Goal: Task Accomplishment & Management: Manage account settings

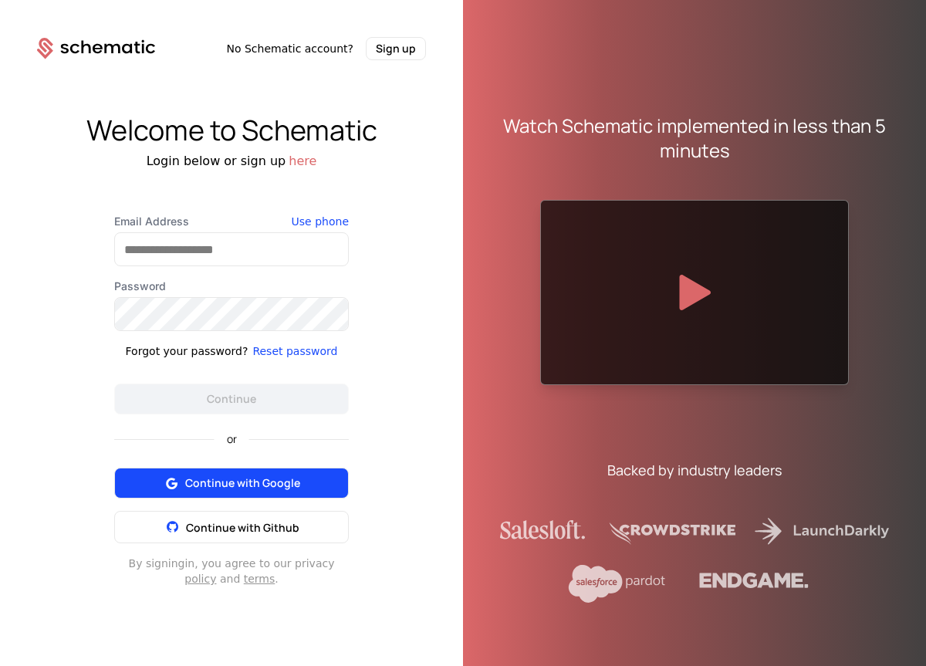
click at [216, 478] on span "Continue with Google" at bounding box center [242, 483] width 115 height 15
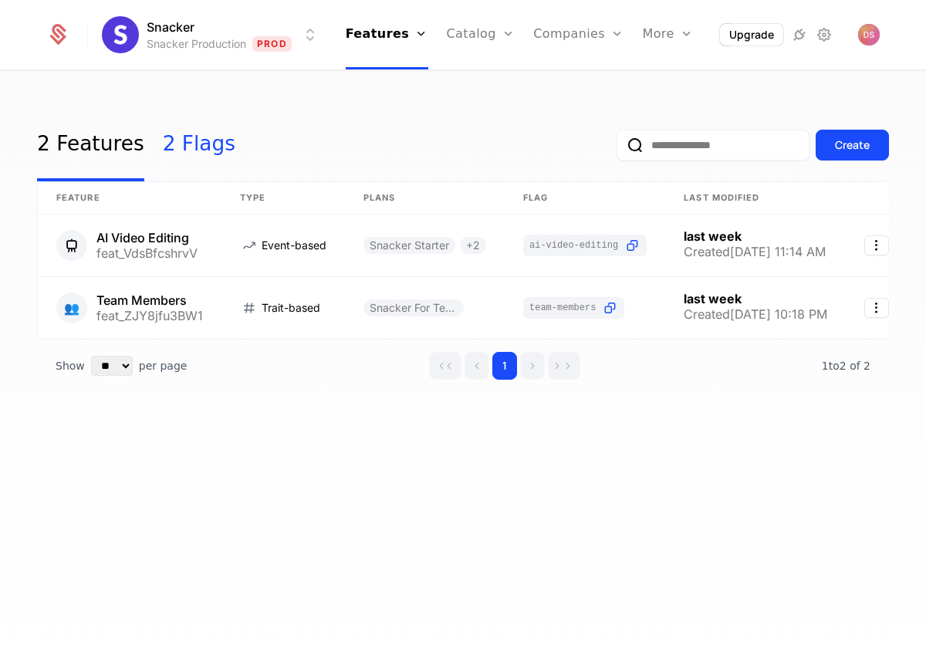
click at [185, 141] on link "2 Flags" at bounding box center [199, 145] width 73 height 73
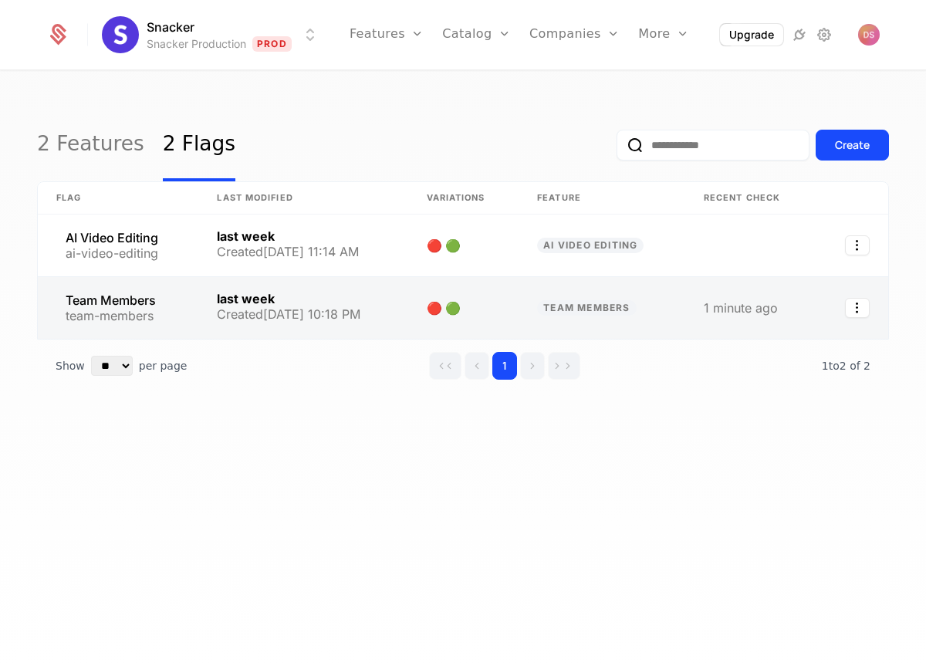
click at [480, 312] on link at bounding box center [463, 308] width 111 height 62
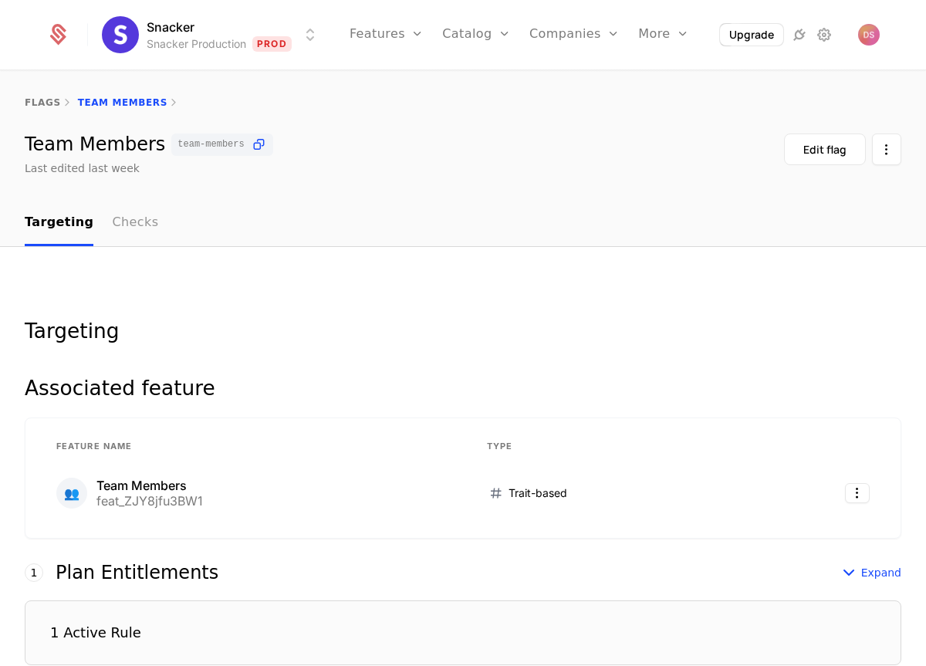
click at [112, 219] on link "Checks" at bounding box center [135, 224] width 46 height 46
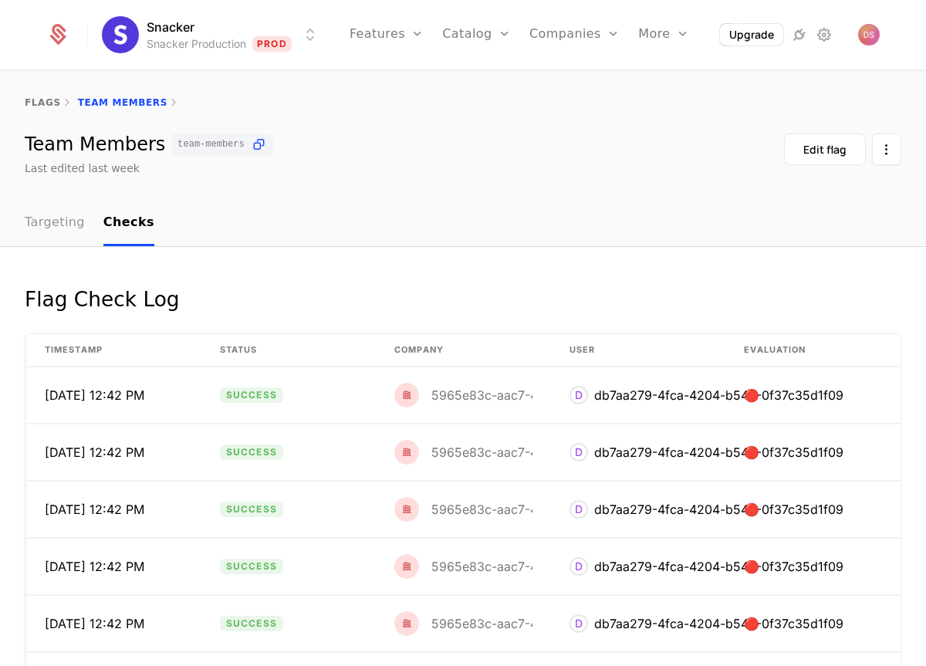
click at [61, 221] on link "Targeting" at bounding box center [55, 224] width 60 height 46
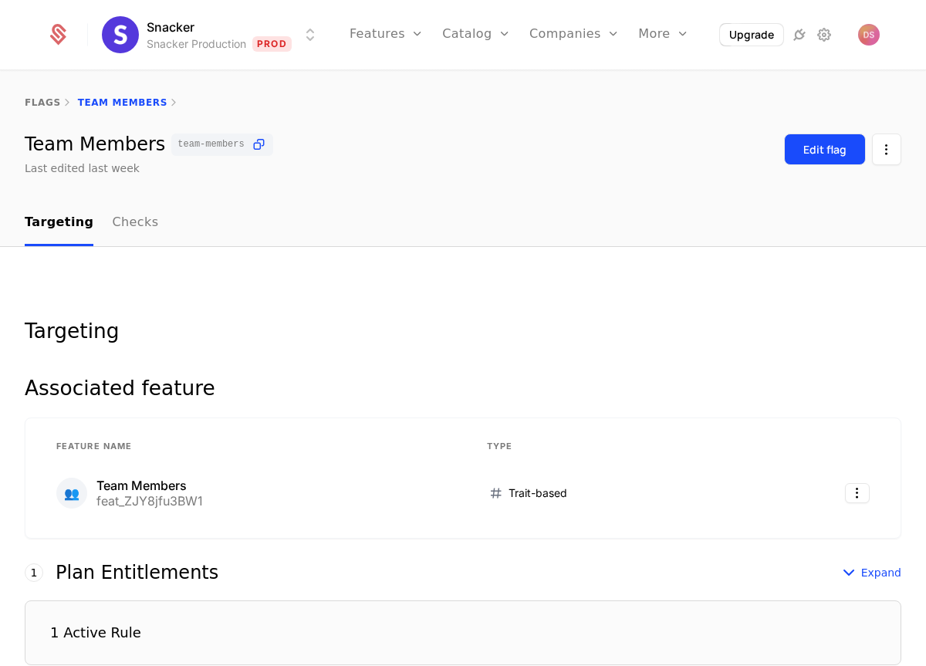
click at [838, 164] on button "Edit flag" at bounding box center [825, 150] width 82 height 32
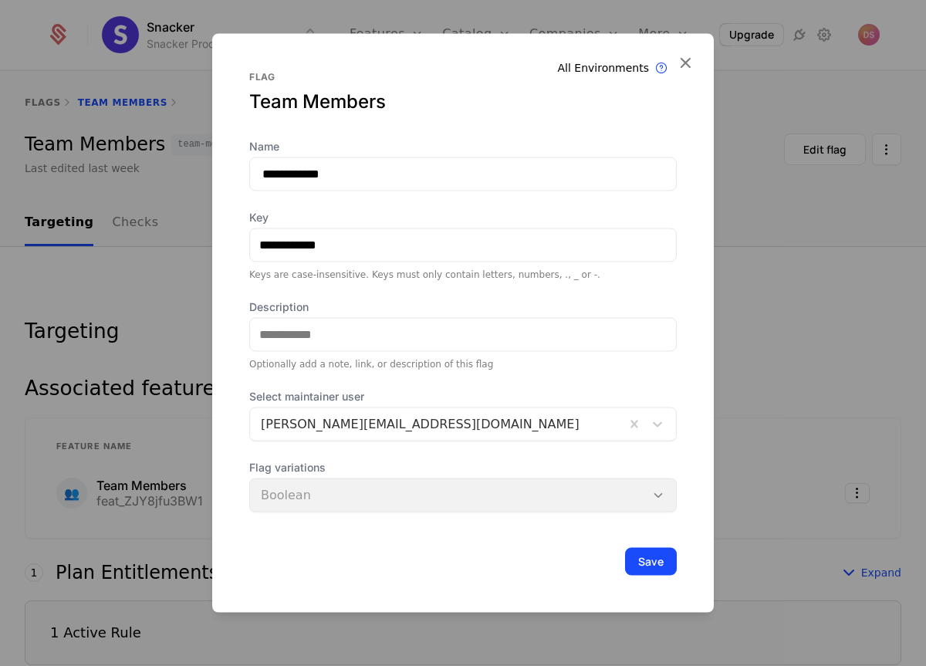
click at [127, 264] on div at bounding box center [463, 333] width 926 height 666
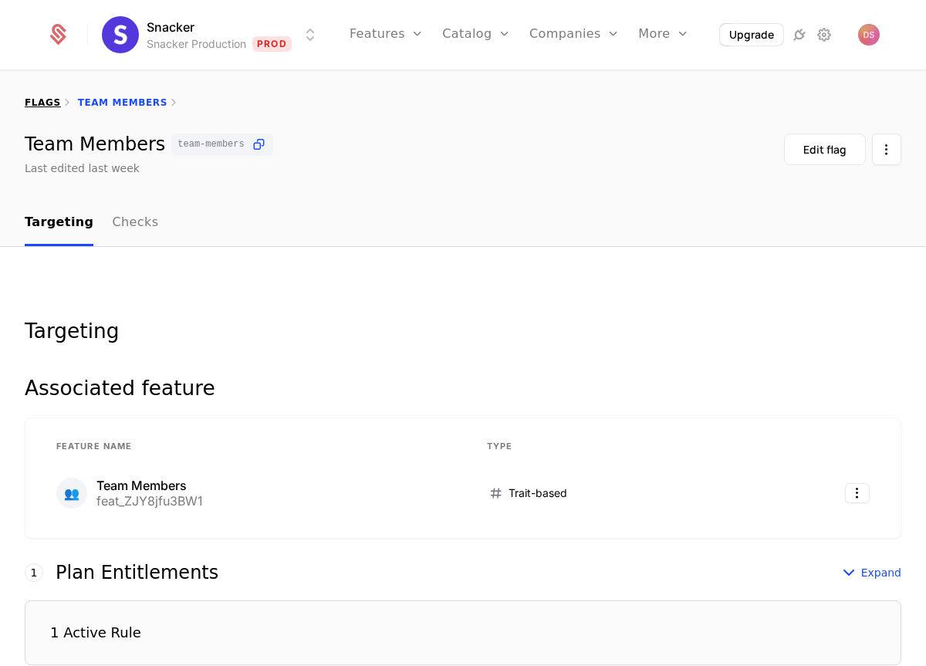
click at [41, 103] on link "flags" at bounding box center [43, 102] width 36 height 11
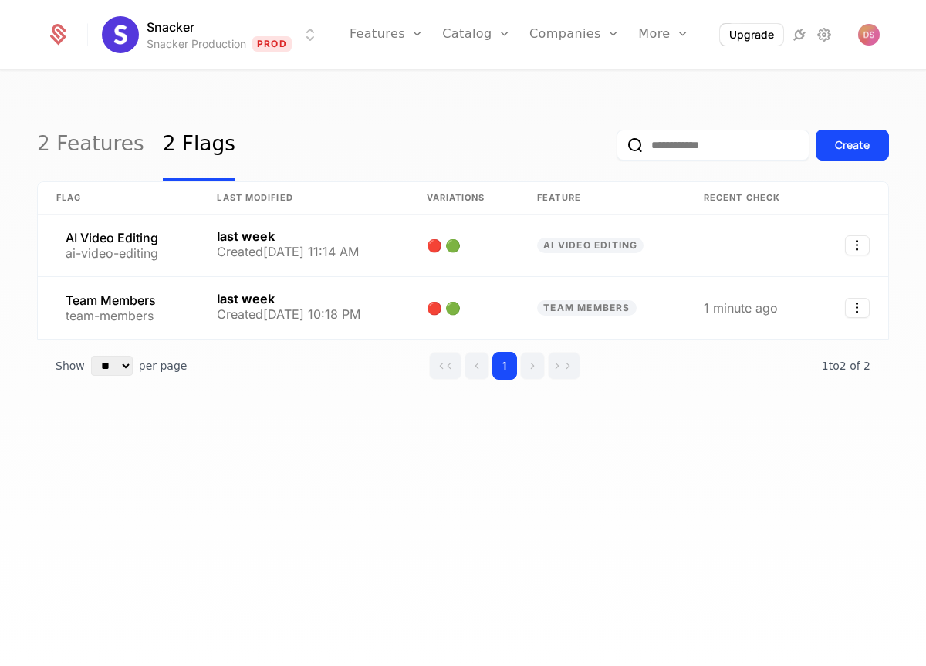
click at [899, 154] on div "2 Features 2 Flags Create Flag Last Modified Variations Feature Recent check AI…" at bounding box center [463, 374] width 926 height 604
click at [840, 146] on div "Create" at bounding box center [852, 144] width 35 height 15
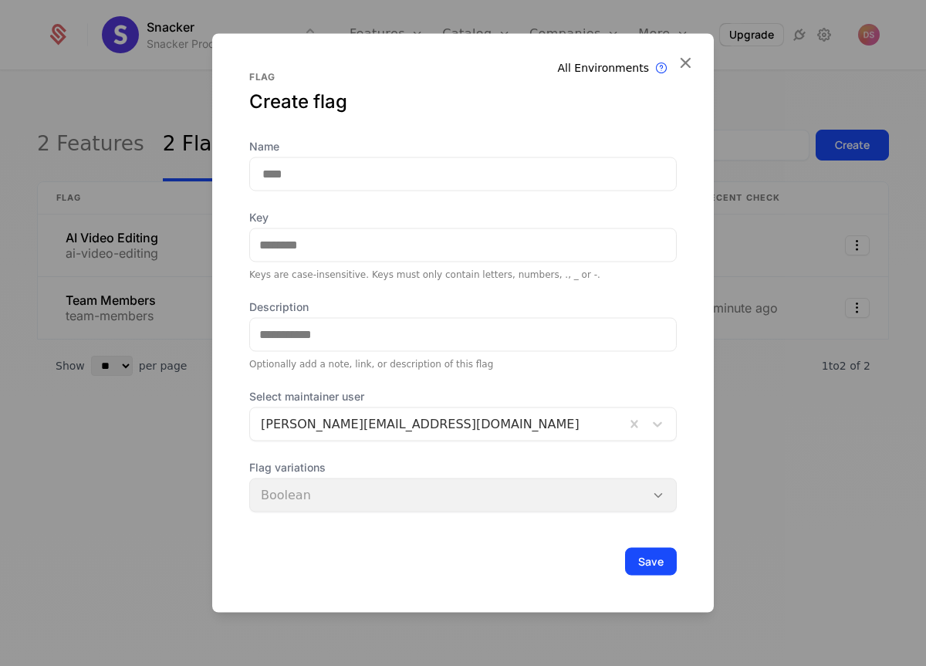
click at [289, 514] on div "Name Key Keys are case-insensitive. Keys must only contain letters, numbers, .,…" at bounding box center [463, 360] width 428 height 445
click at [301, 503] on div "Flag variations Boolean" at bounding box center [463, 485] width 428 height 52
click at [327, 429] on div at bounding box center [438, 424] width 354 height 22
click at [327, 357] on div "Optionally add a note, link, or description of this flag" at bounding box center [463, 363] width 428 height 12
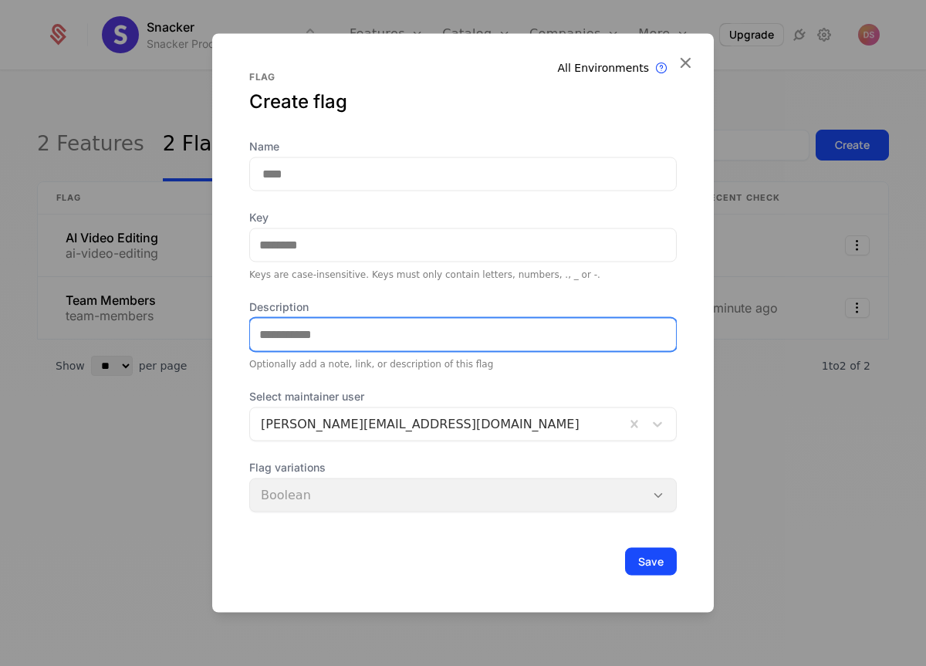
click at [327, 347] on input "Description" at bounding box center [463, 334] width 426 height 32
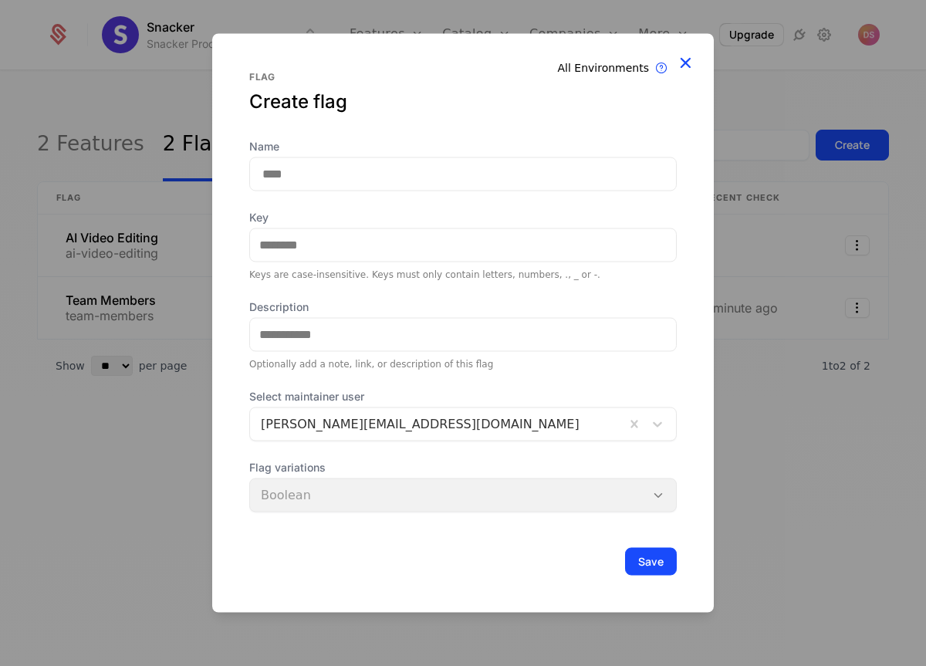
click at [689, 63] on icon at bounding box center [685, 62] width 20 height 20
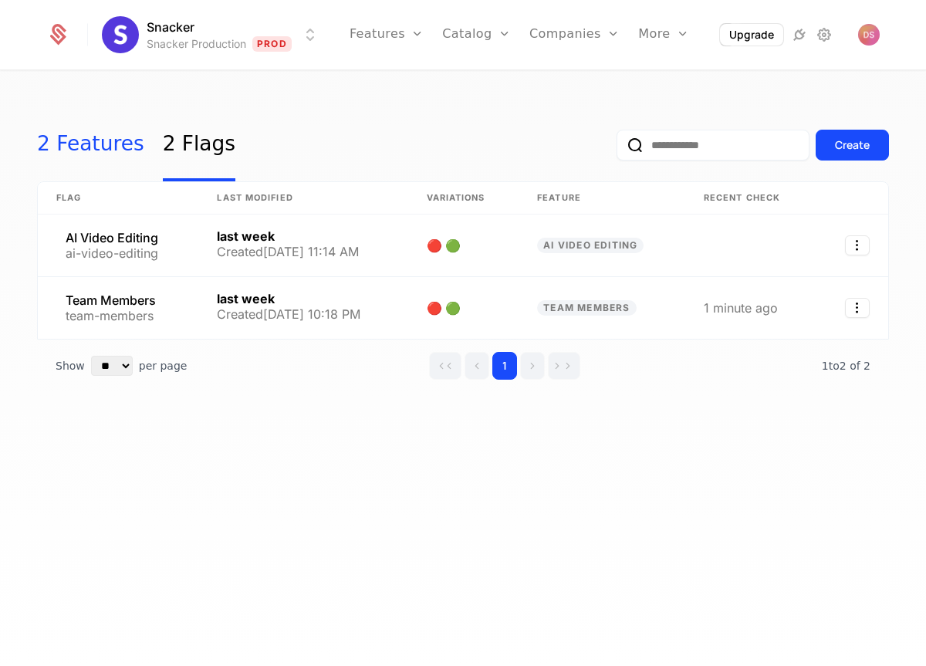
click at [107, 141] on link "2 Features" at bounding box center [90, 145] width 107 height 73
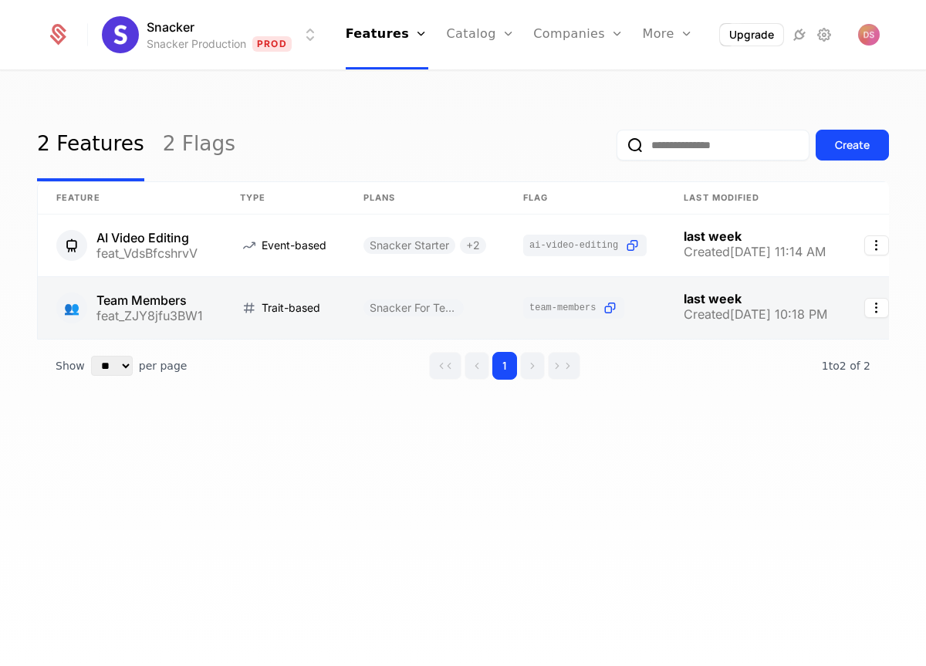
click at [510, 307] on link at bounding box center [585, 308] width 161 height 62
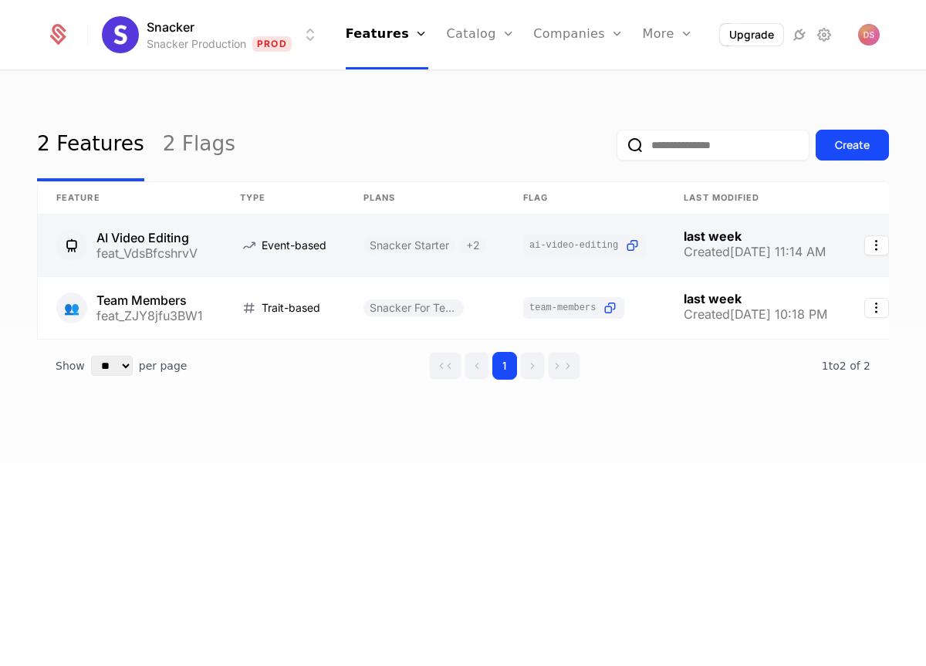
click at [499, 251] on link at bounding box center [425, 246] width 160 height 62
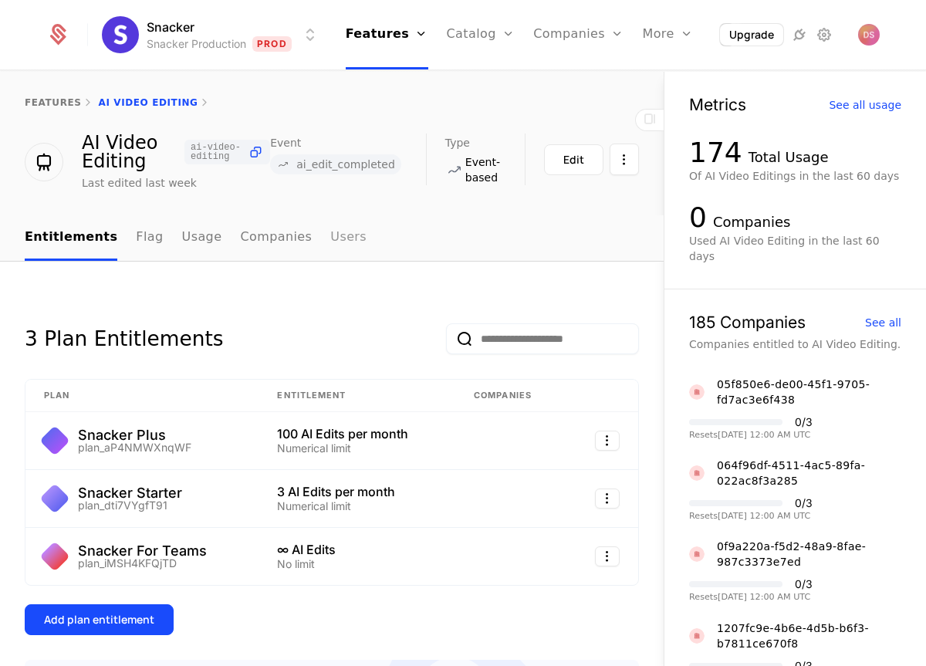
click at [330, 244] on link "Users" at bounding box center [348, 238] width 36 height 46
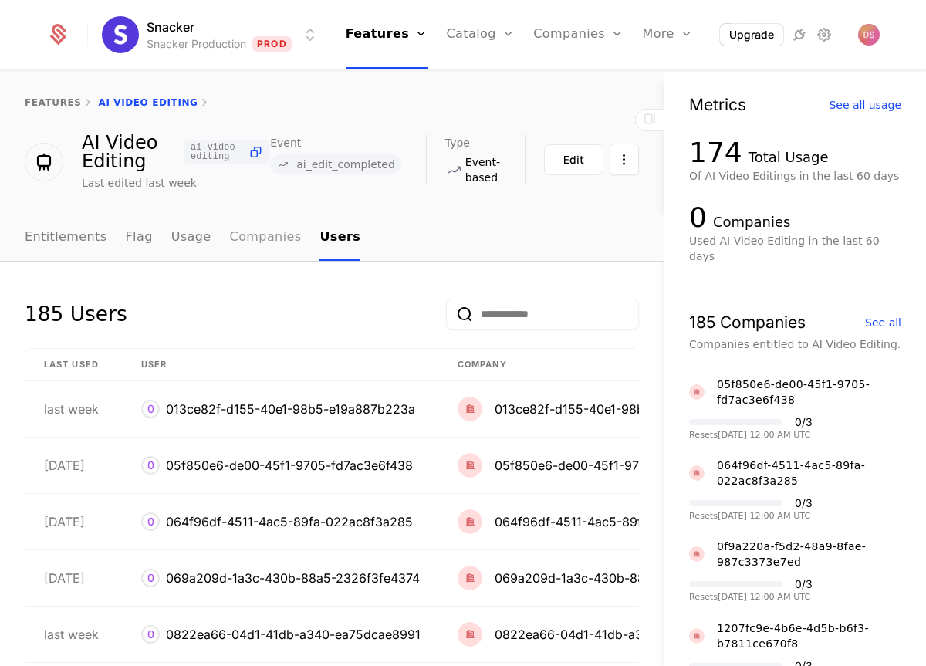
click at [249, 241] on link "Companies" at bounding box center [266, 238] width 72 height 46
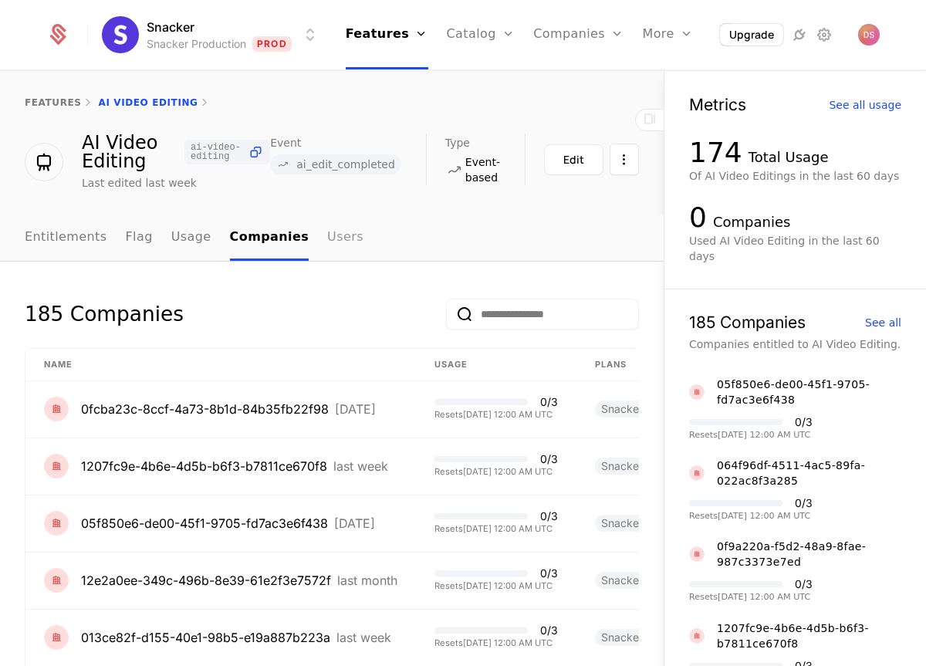
click at [327, 240] on link "Users" at bounding box center [345, 238] width 36 height 46
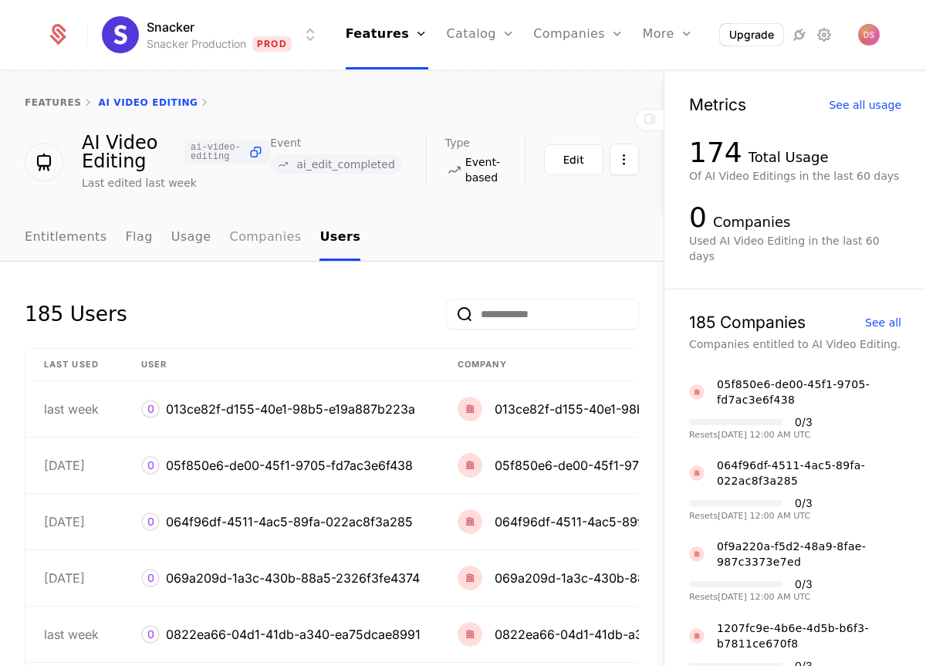
click at [232, 242] on link "Companies" at bounding box center [266, 238] width 72 height 46
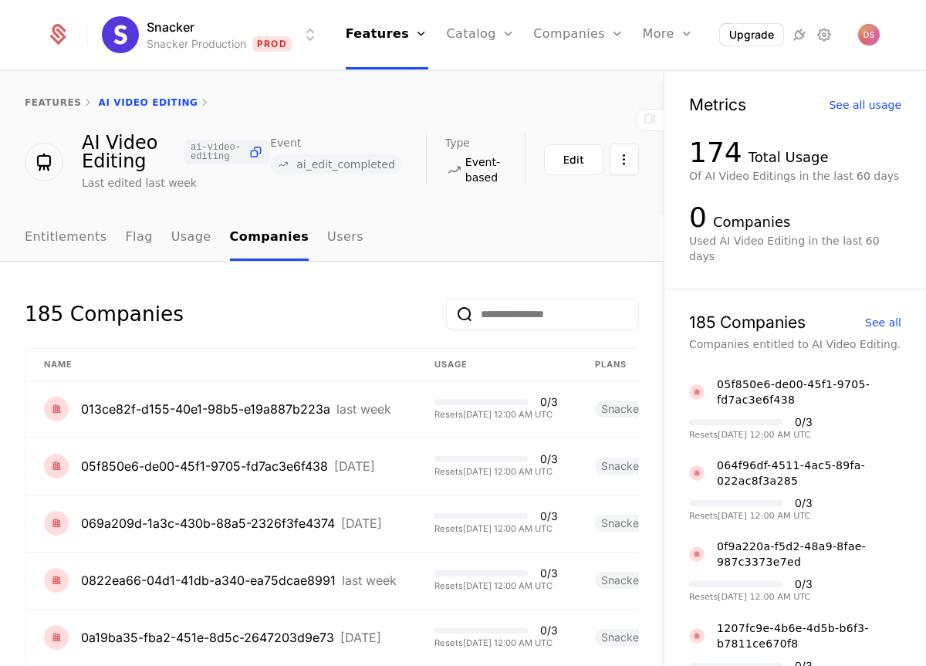
click at [56, 95] on div "features AI Video Editing" at bounding box center [332, 103] width 664 height 62
click at [57, 99] on link "features" at bounding box center [53, 102] width 57 height 11
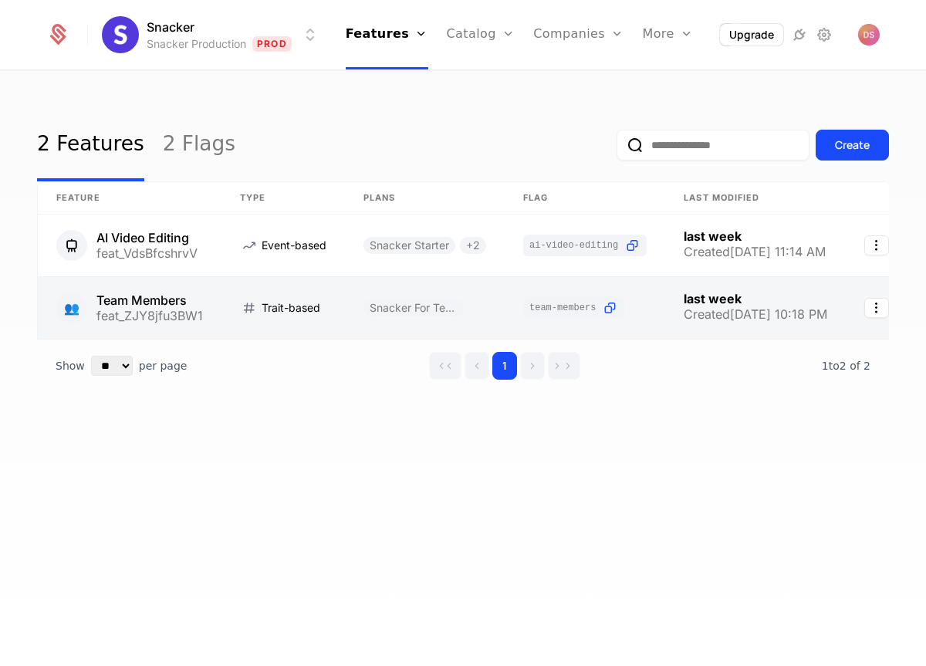
click at [249, 310] on link at bounding box center [284, 308] width 124 height 62
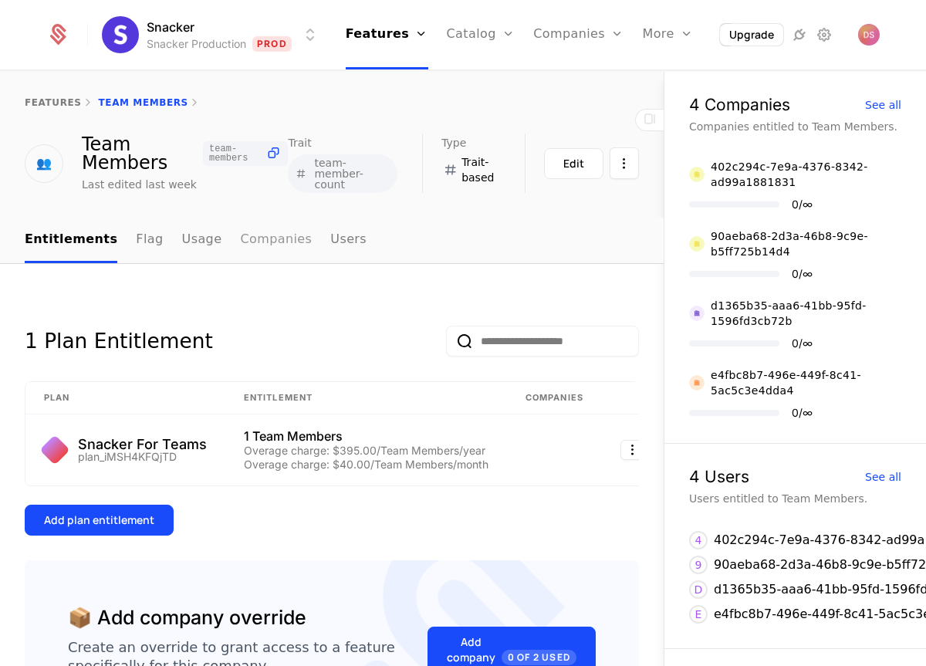
click at [279, 240] on link "Companies" at bounding box center [276, 241] width 72 height 46
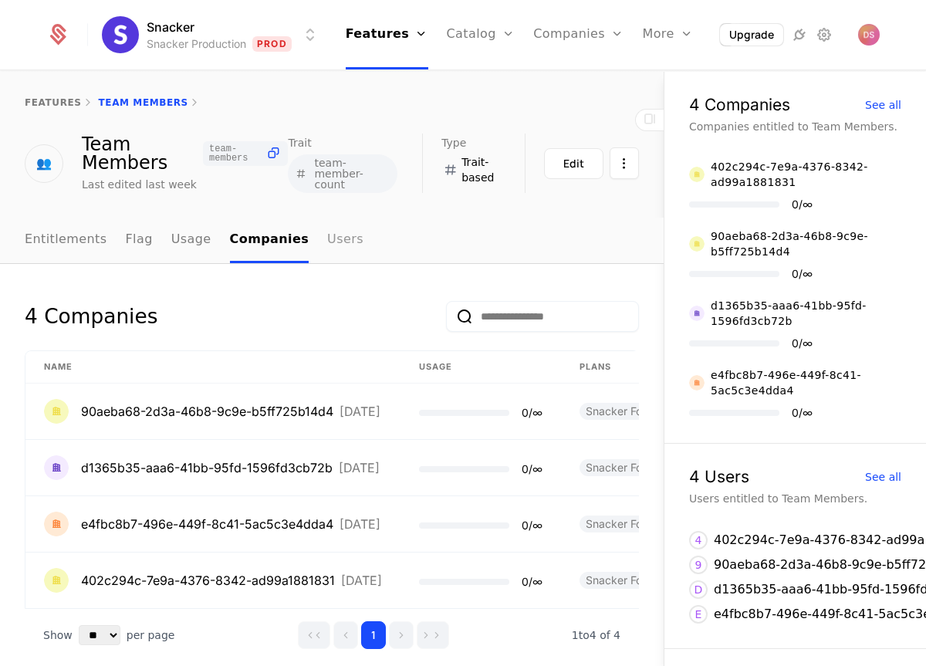
click at [327, 234] on link "Users" at bounding box center [345, 241] width 36 height 46
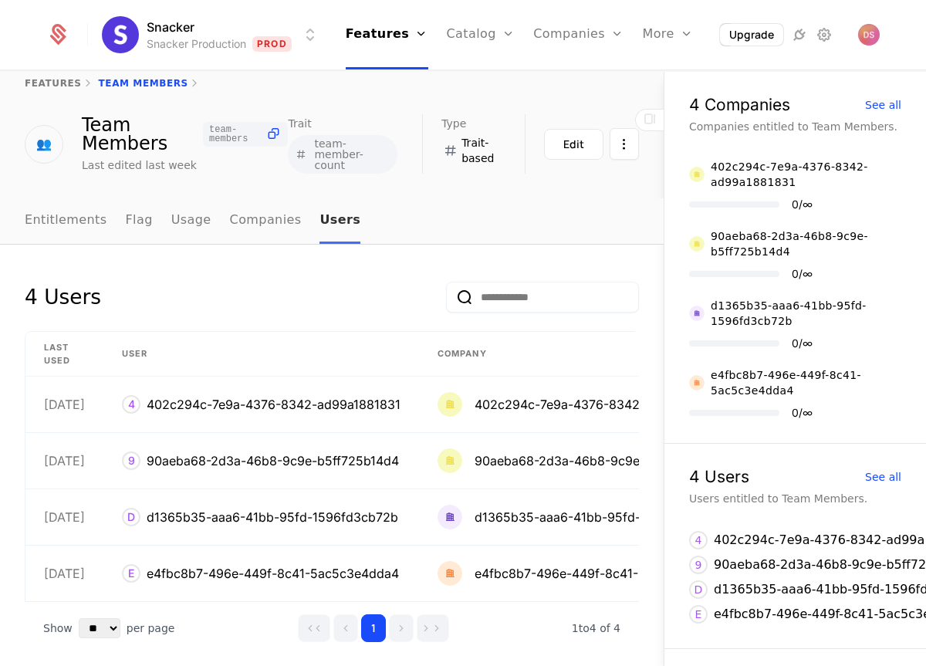
scroll to position [29, 0]
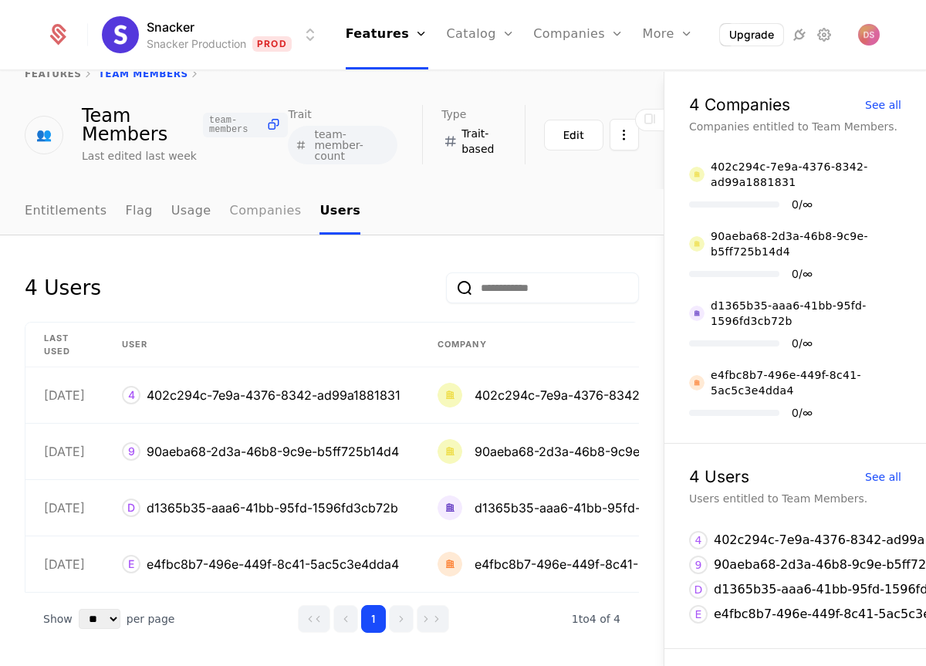
click at [236, 216] on link "Companies" at bounding box center [266, 212] width 72 height 46
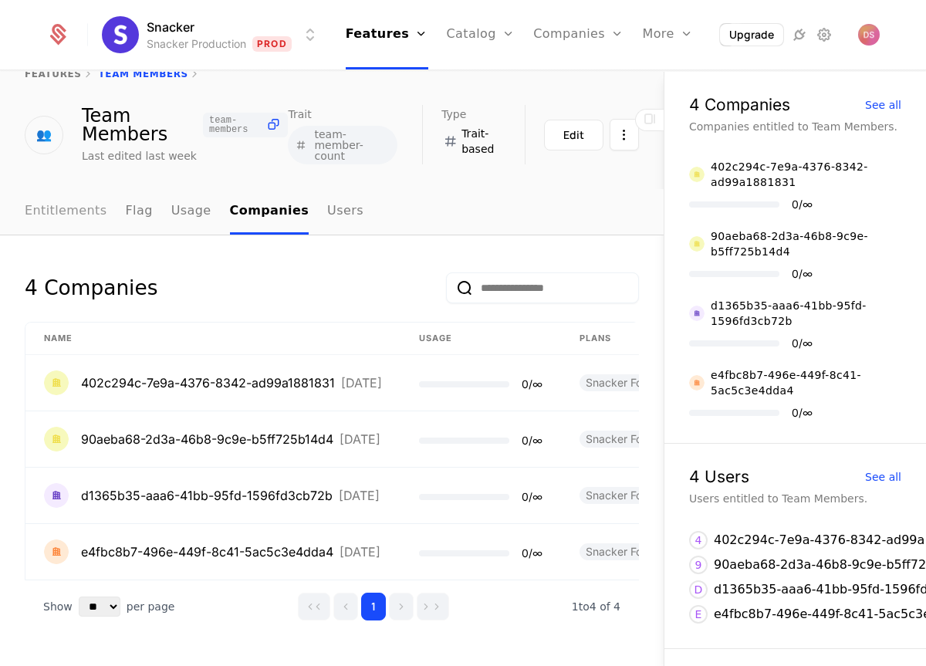
click at [82, 207] on link "Entitlements" at bounding box center [66, 212] width 83 height 46
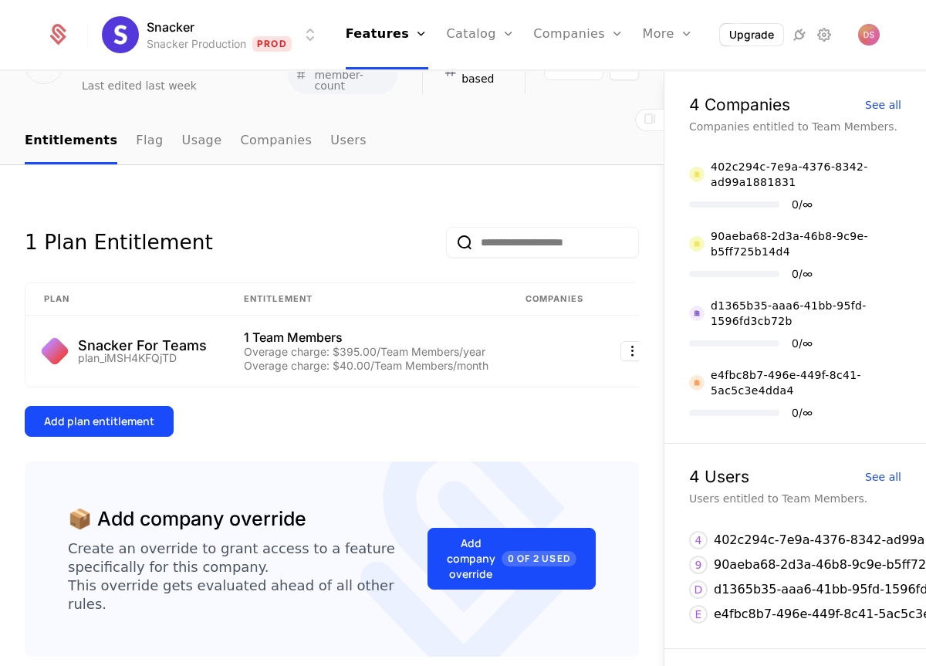
scroll to position [86, 0]
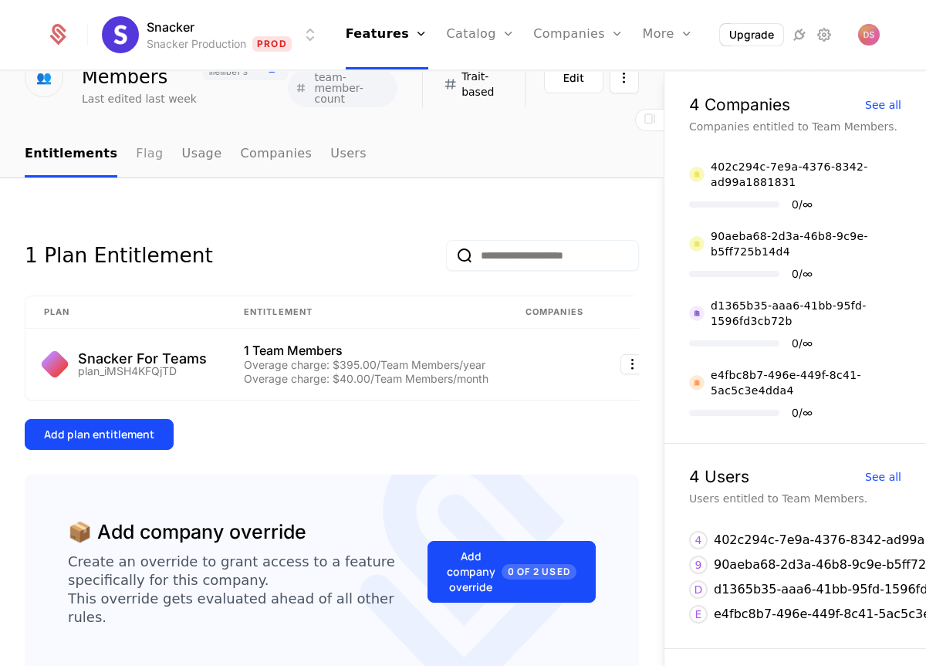
click at [141, 151] on link "Flag" at bounding box center [149, 155] width 27 height 46
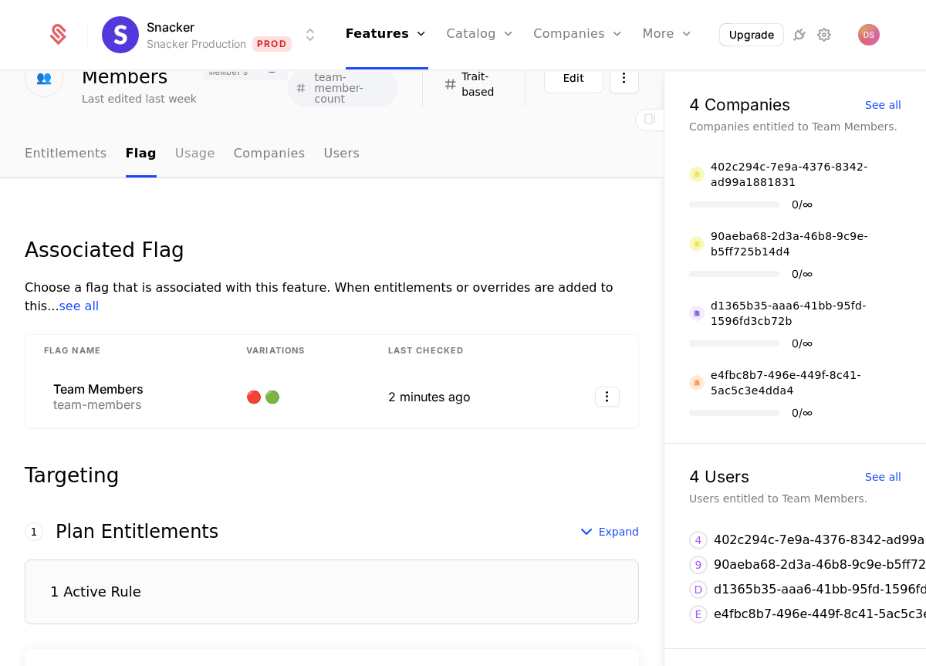
click at [175, 156] on link "Usage" at bounding box center [195, 155] width 40 height 46
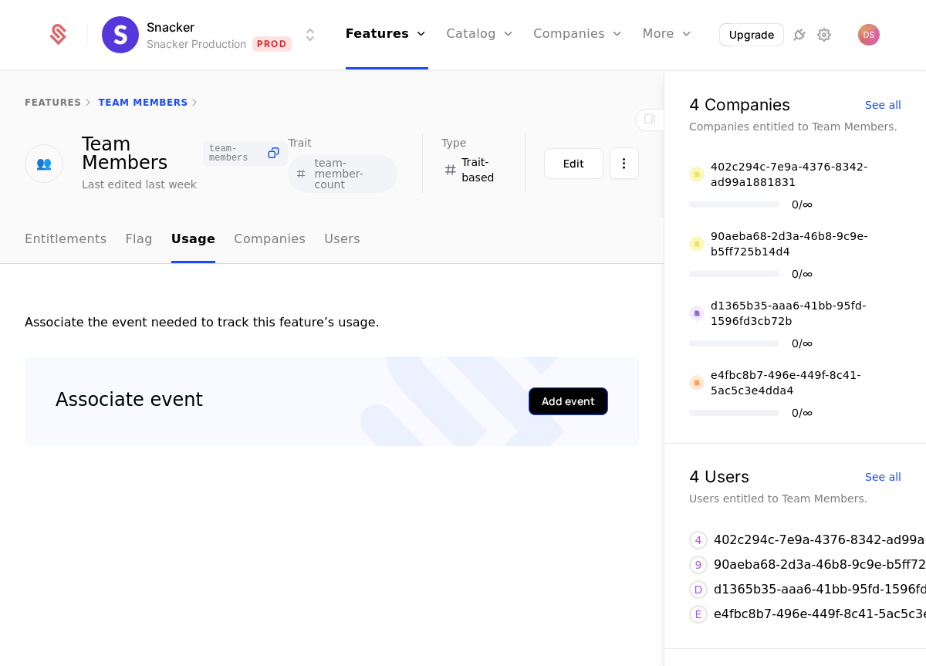
click at [556, 402] on div "Add event" at bounding box center [568, 401] width 53 height 15
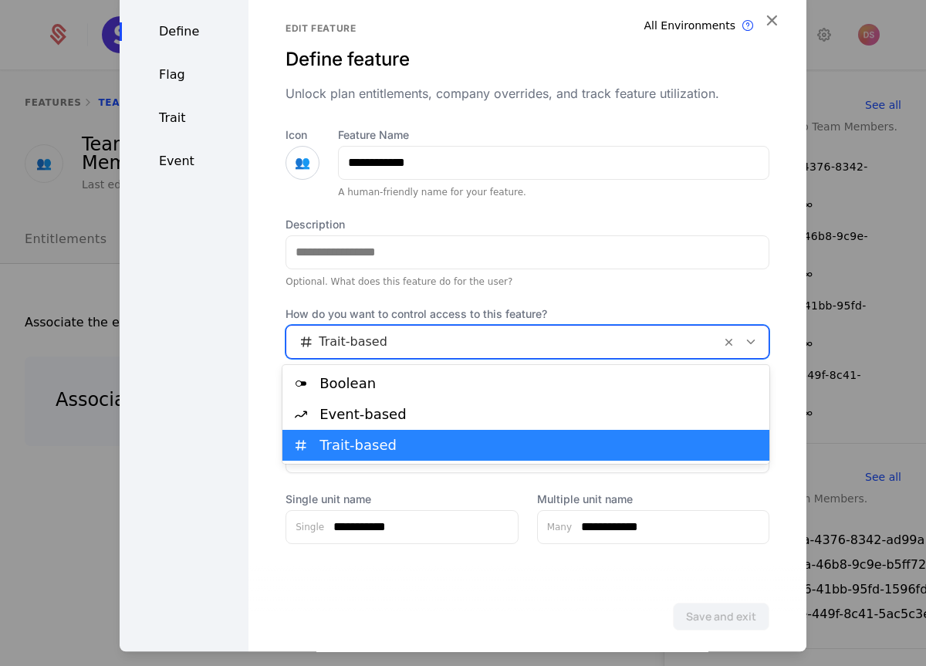
click at [399, 336] on div at bounding box center [503, 342] width 413 height 22
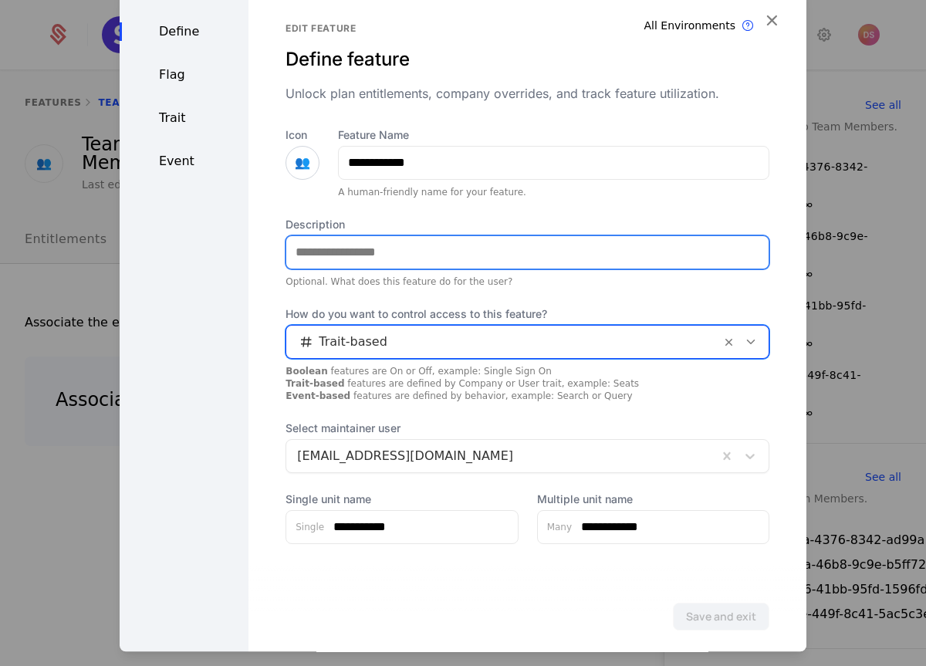
click at [346, 245] on input "Description" at bounding box center [527, 252] width 482 height 32
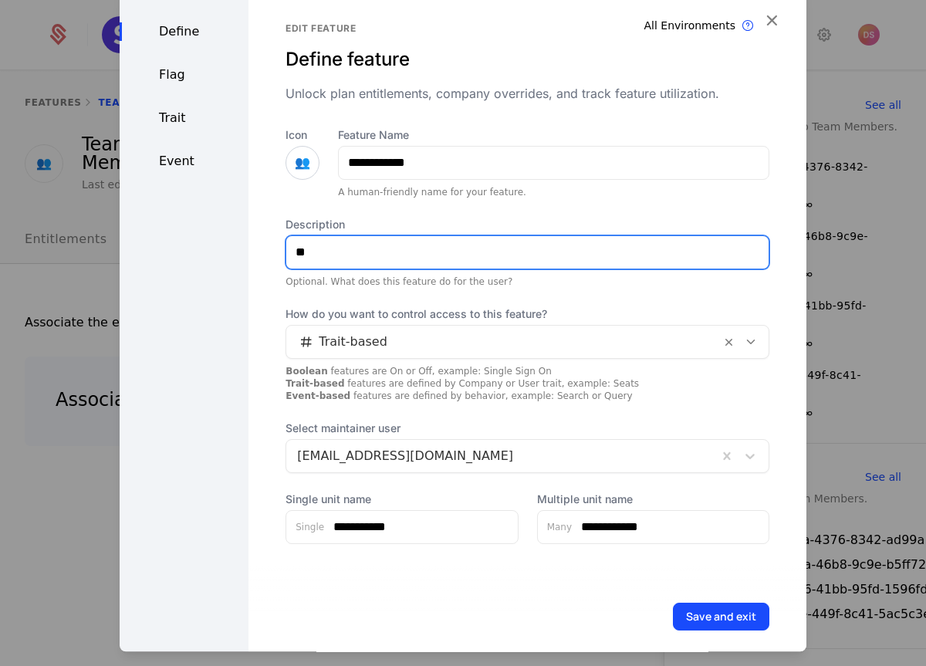
type input "*"
type input "**********"
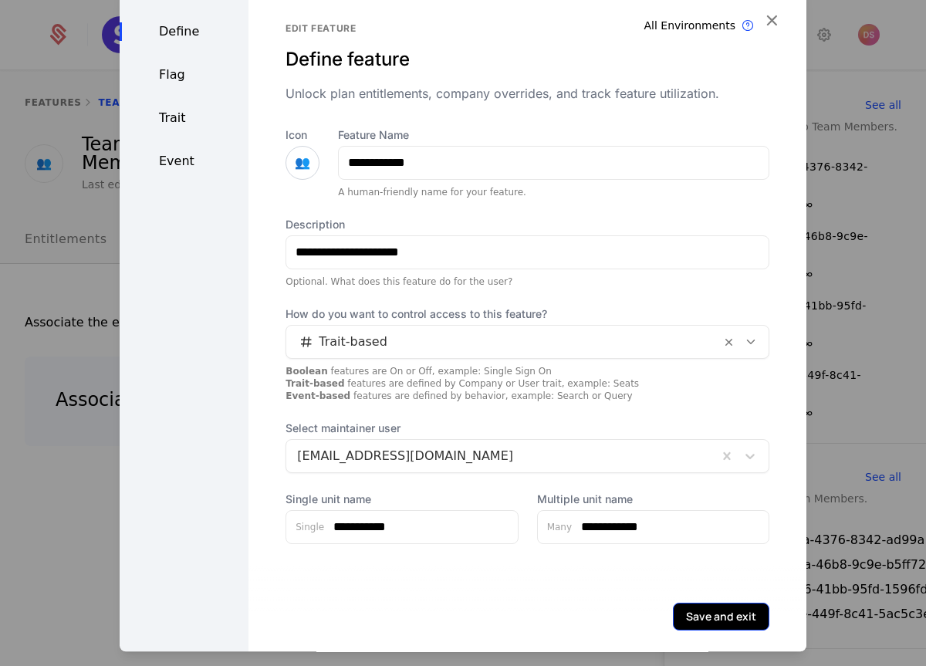
click at [683, 614] on button "Save and exit" at bounding box center [721, 617] width 96 height 28
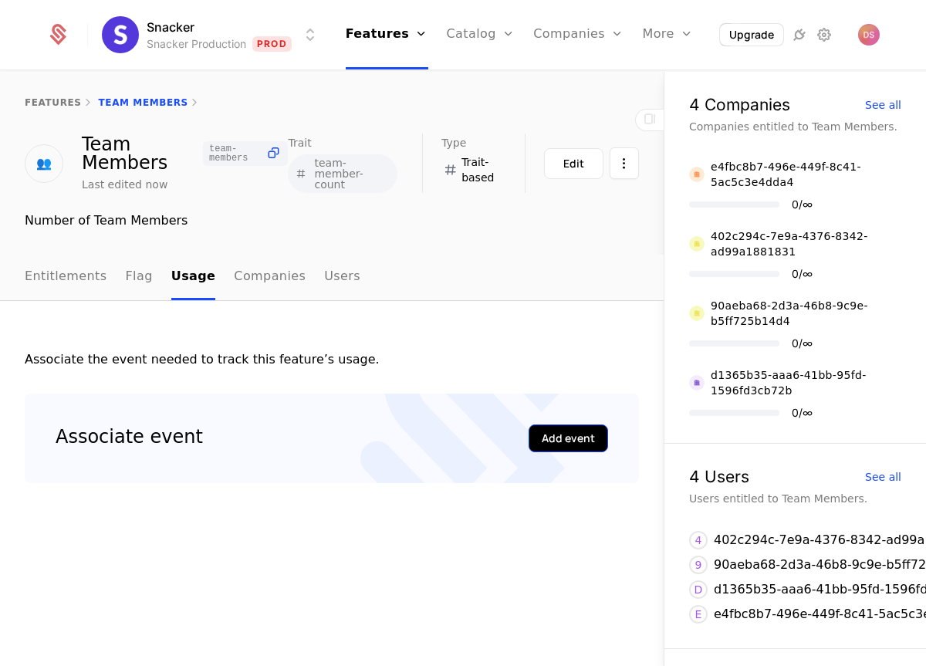
click at [546, 432] on div "Add event" at bounding box center [568, 438] width 53 height 15
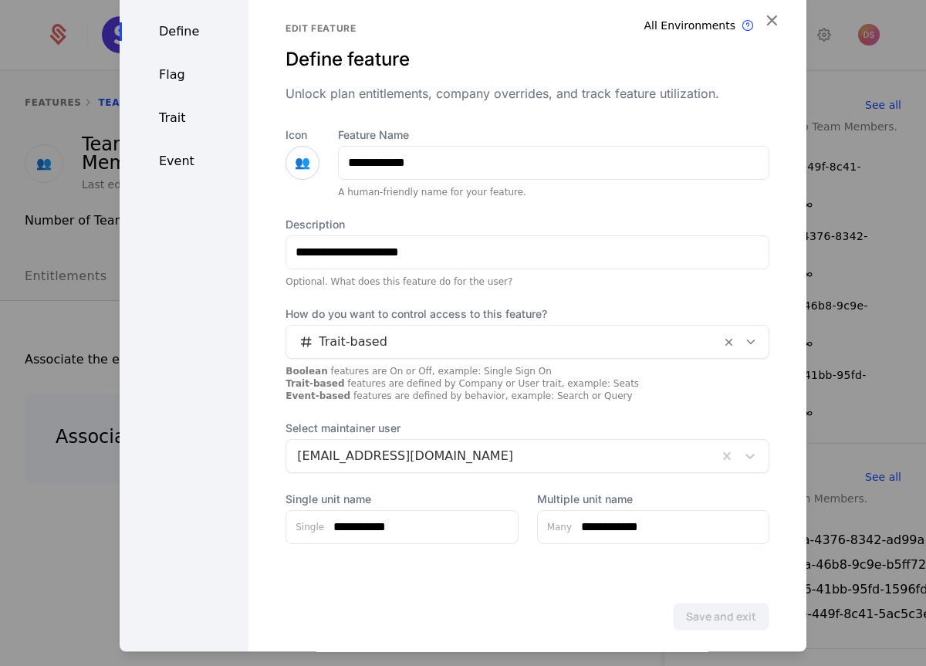
click at [165, 75] on div "Flag" at bounding box center [184, 75] width 129 height 19
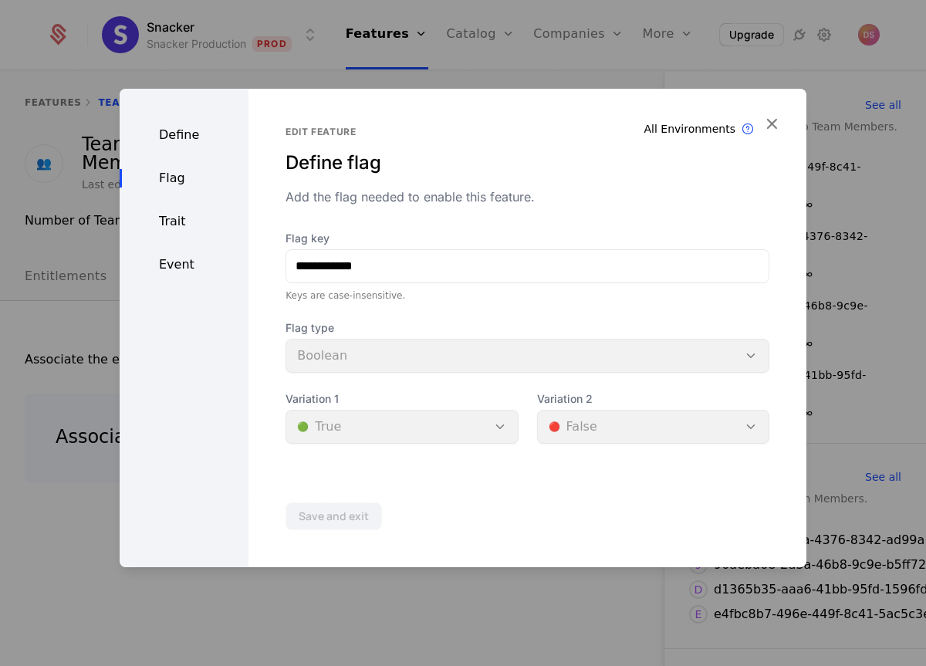
click at [174, 221] on div "Trait" at bounding box center [184, 221] width 129 height 19
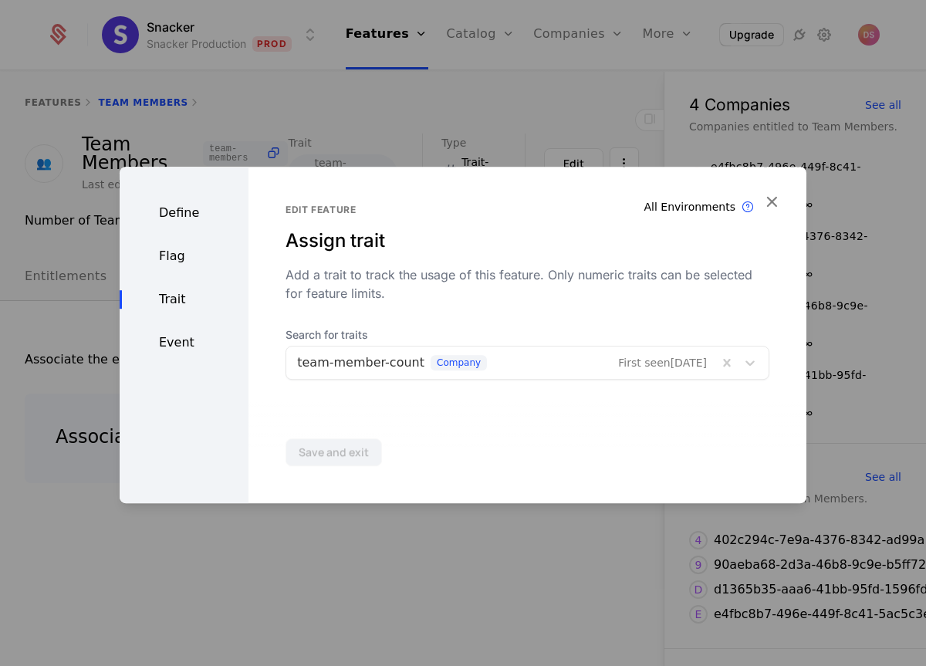
click at [94, 370] on div at bounding box center [463, 333] width 926 height 666
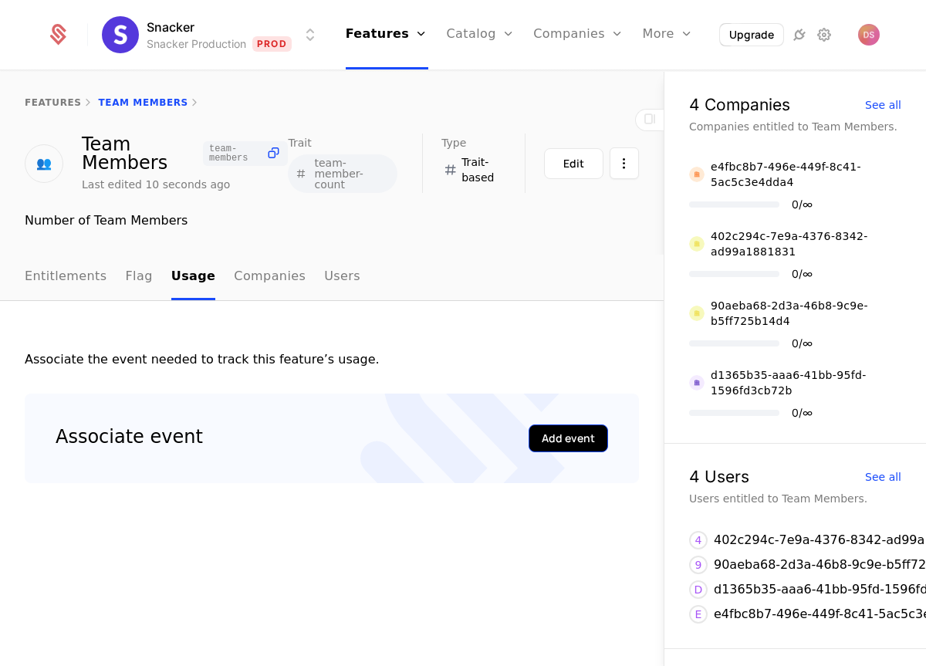
click at [545, 438] on div "Add event" at bounding box center [568, 438] width 53 height 15
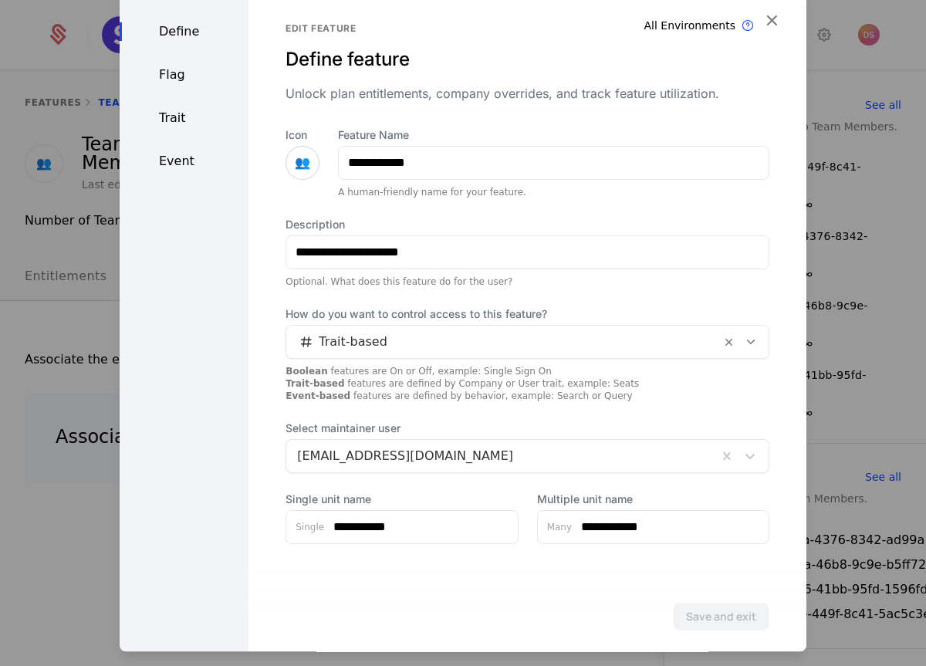
click at [172, 165] on div "Event" at bounding box center [184, 161] width 129 height 19
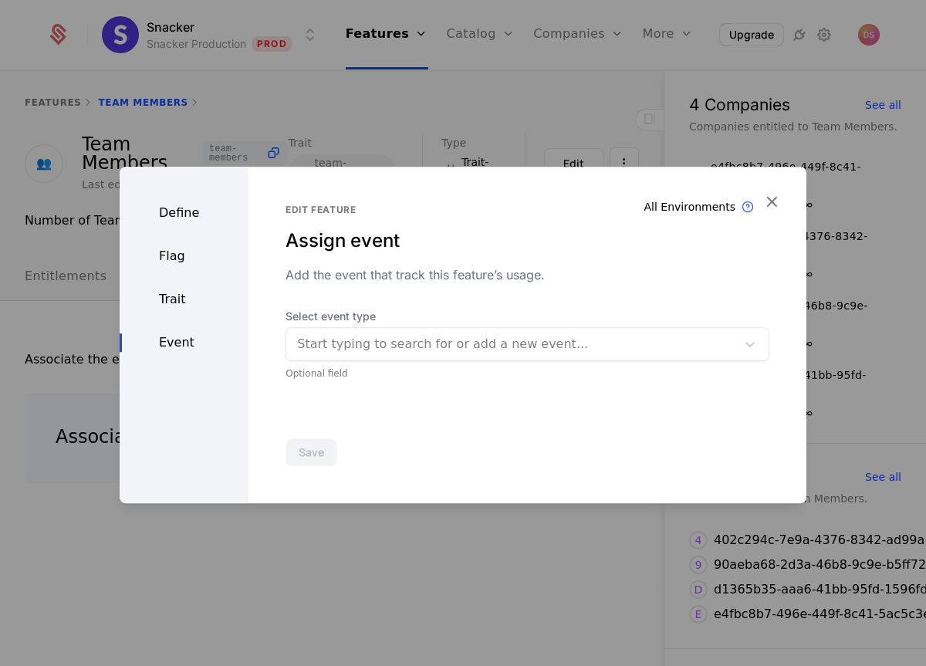
click at [345, 364] on div "Select event type Start typing to search for or add a new event... Optional fie…" at bounding box center [528, 344] width 484 height 71
click at [350, 354] on div at bounding box center [511, 344] width 428 height 22
click at [87, 401] on div at bounding box center [463, 333] width 926 height 666
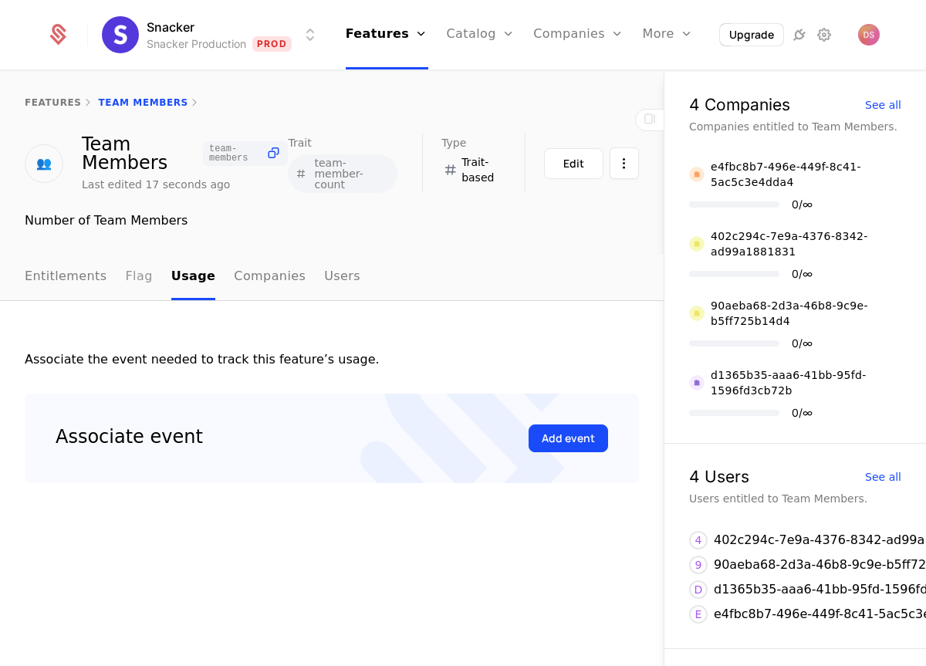
click at [126, 276] on link "Flag" at bounding box center [139, 278] width 27 height 46
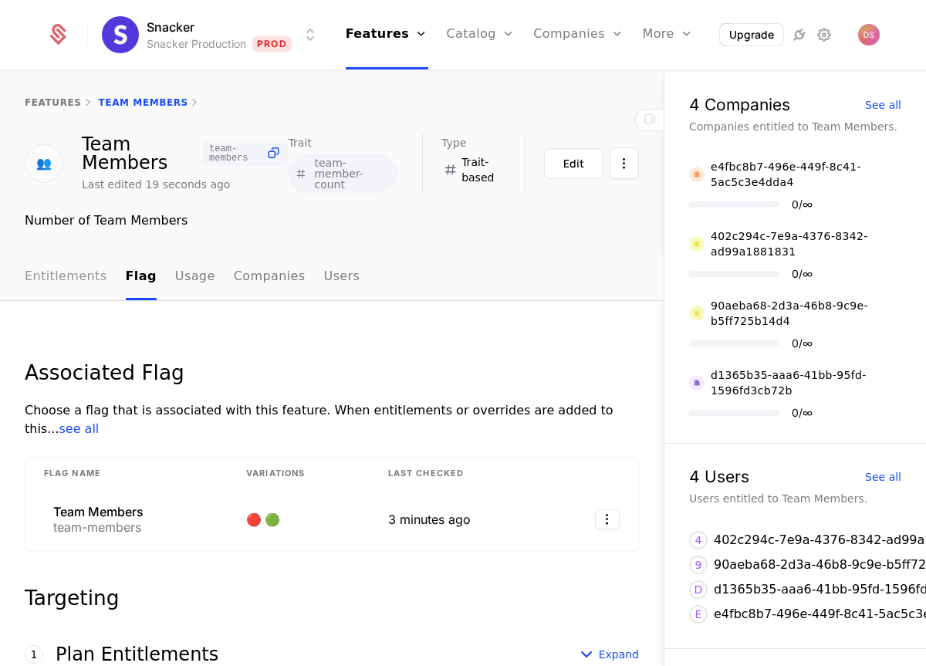
click at [66, 271] on link "Entitlements" at bounding box center [66, 278] width 83 height 46
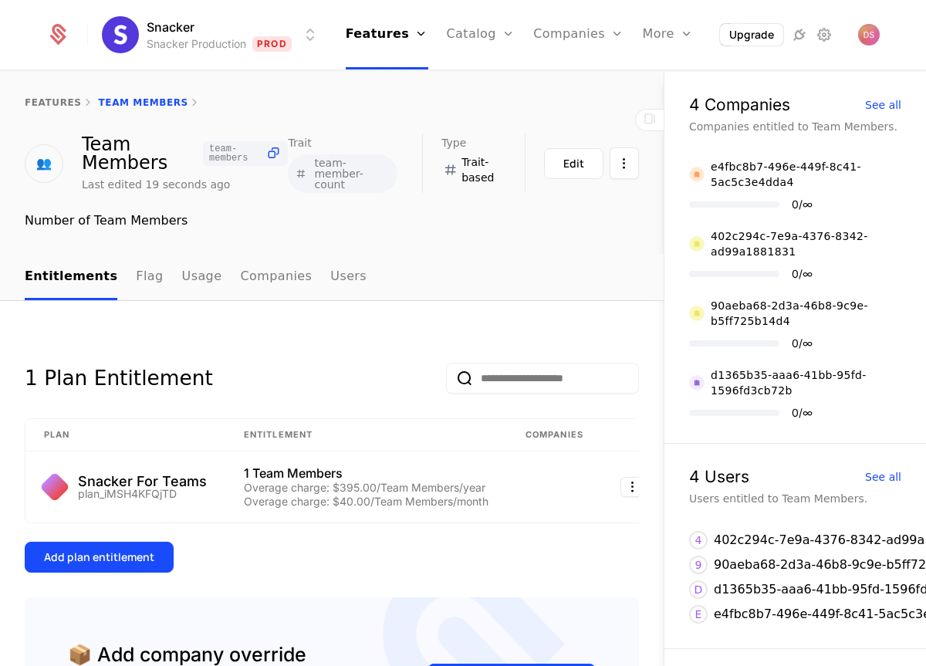
click at [301, 173] on icon at bounding box center [301, 174] width 14 height 14
click at [588, 164] on button "Edit" at bounding box center [573, 163] width 59 height 31
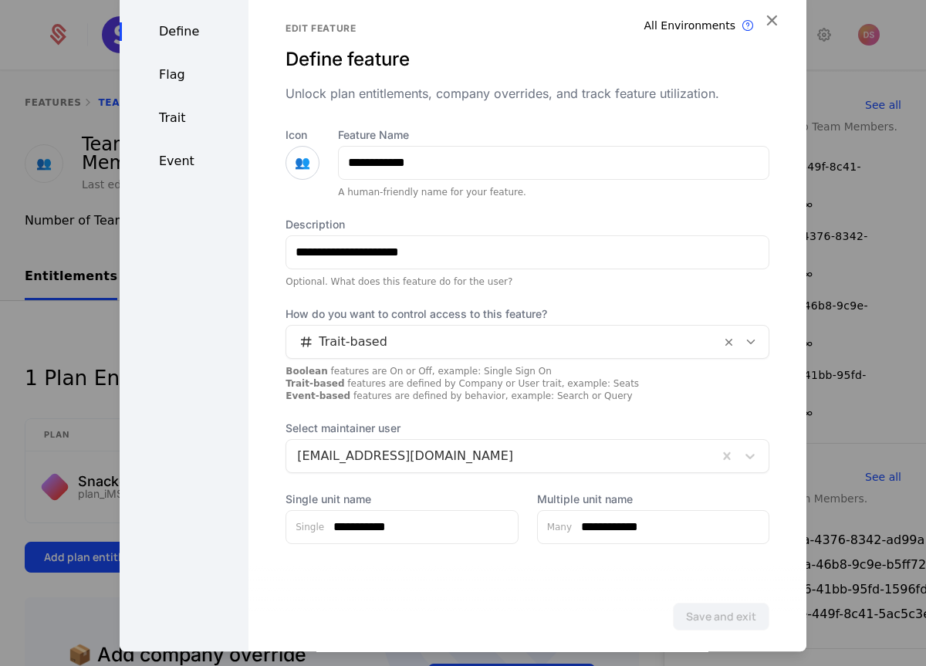
click at [449, 388] on div "Boolean features are On or Off, example: Single Sign On Trait-based features ar…" at bounding box center [528, 383] width 484 height 37
click at [176, 121] on div "Trait" at bounding box center [184, 118] width 129 height 19
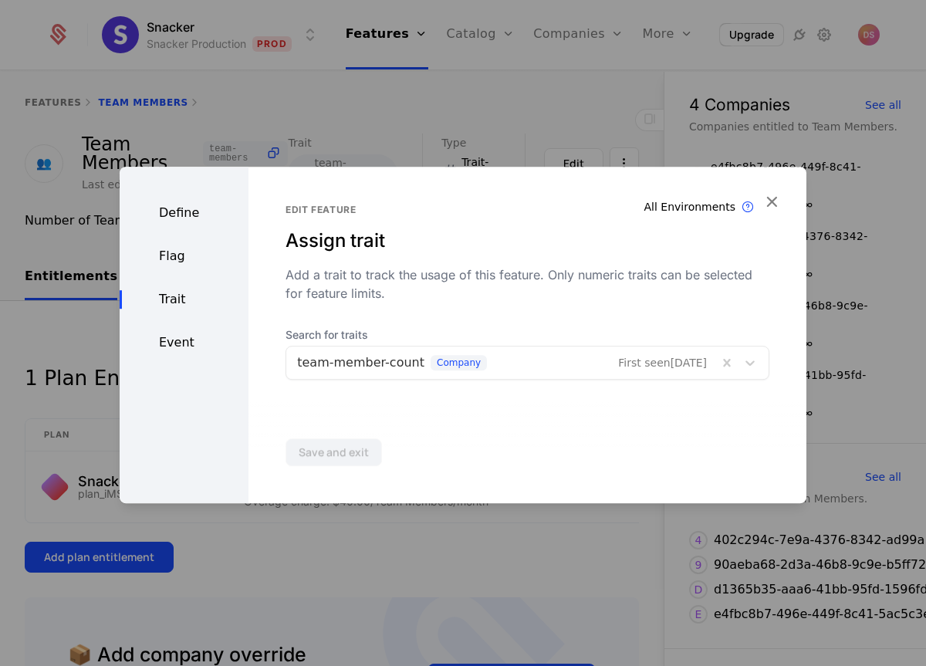
click at [320, 362] on div at bounding box center [502, 363] width 410 height 22
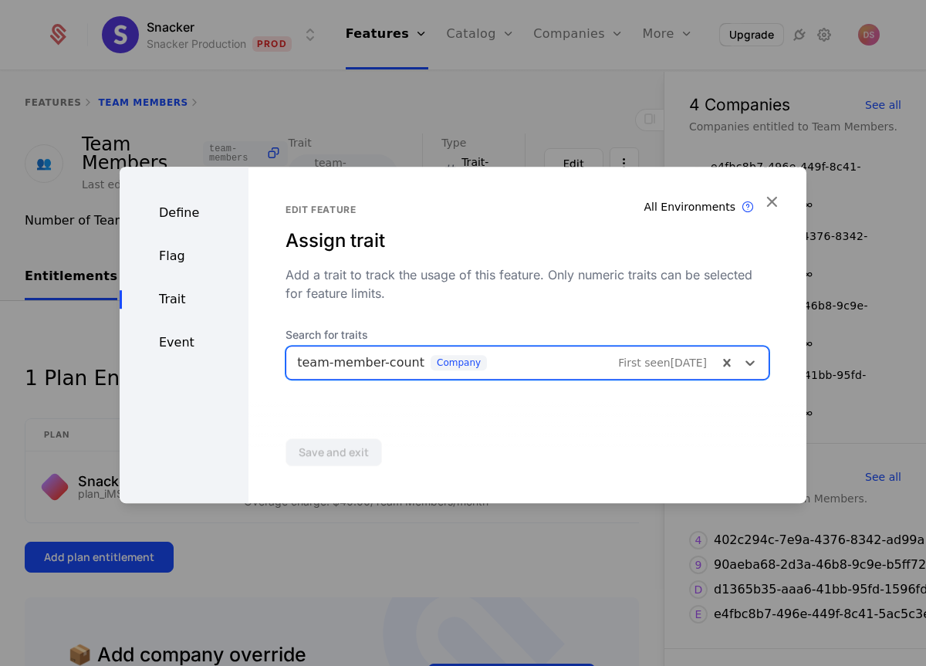
click at [320, 362] on div at bounding box center [502, 363] width 410 height 22
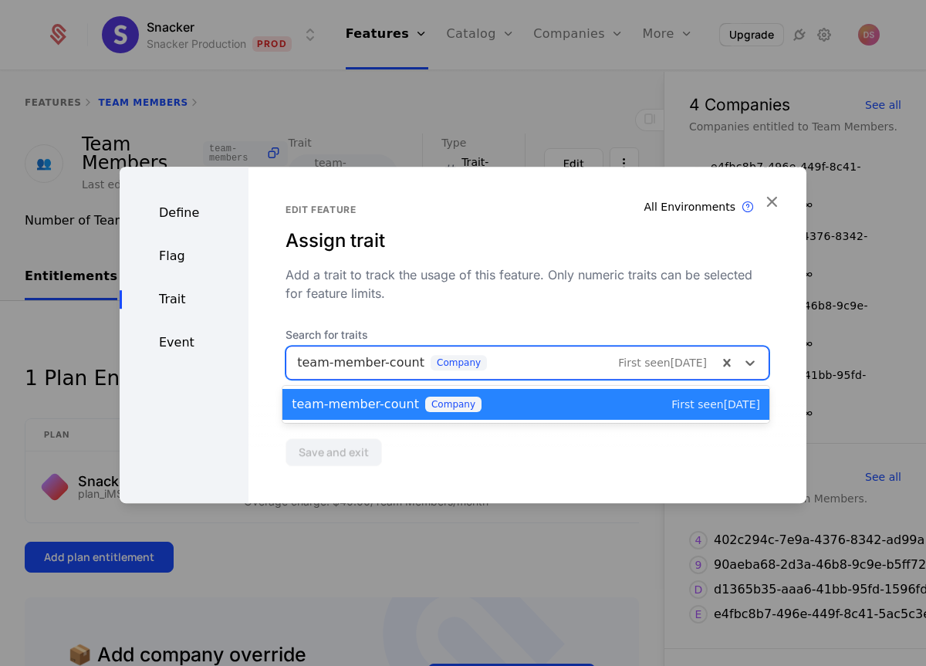
drag, startPoint x: 313, startPoint y: 365, endPoint x: 404, endPoint y: 361, distance: 90.4
click at [404, 361] on div at bounding box center [502, 363] width 410 height 22
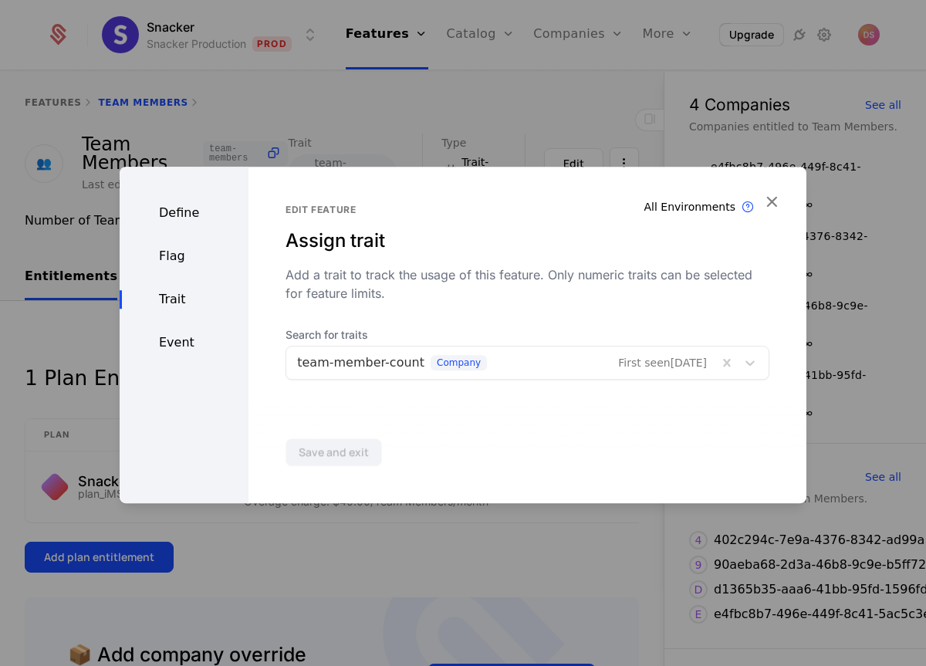
click at [523, 545] on div at bounding box center [463, 333] width 926 height 666
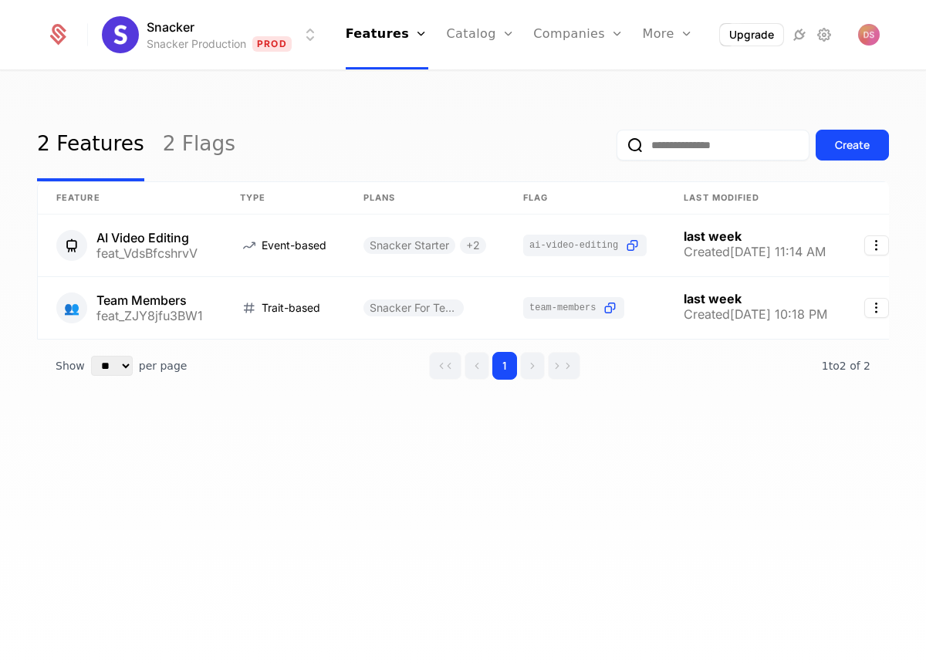
click at [479, 35] on link "Catalog" at bounding box center [481, 34] width 69 height 69
